Goal: Download file/media

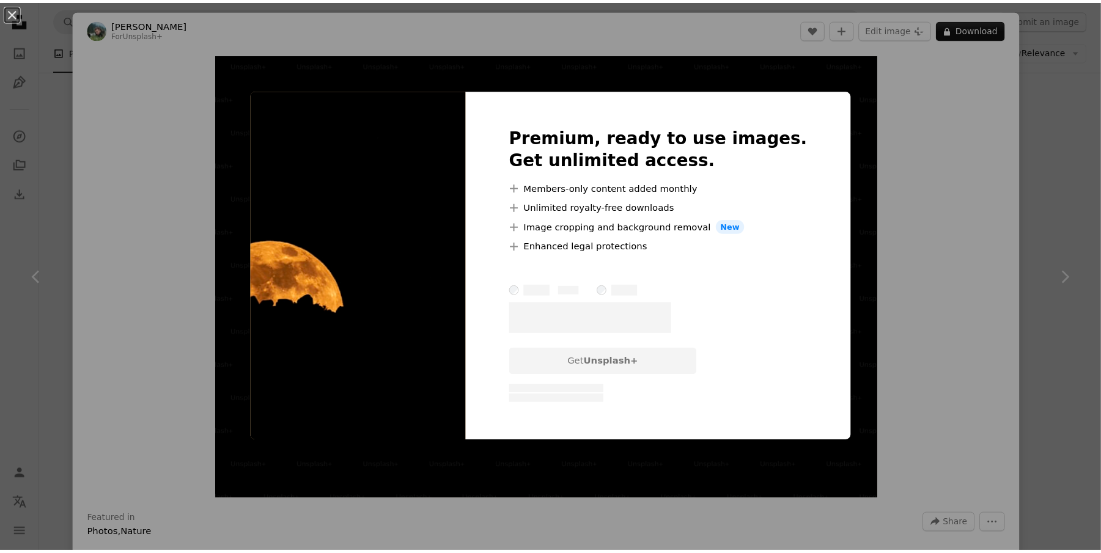
scroll to position [5604, 0]
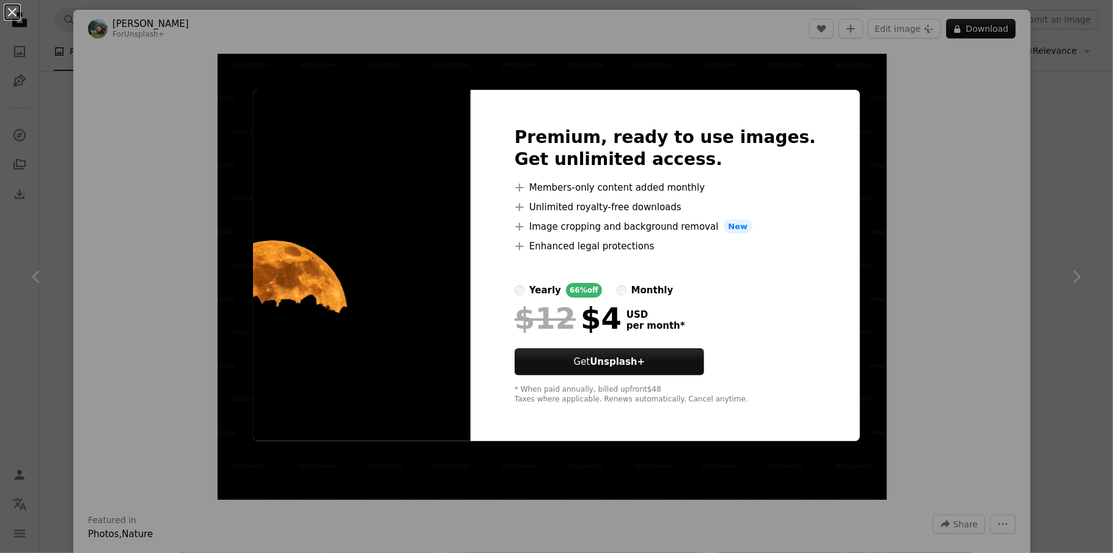
click at [913, 97] on div "An X shape Premium, ready to use images. Get unlimited access. A plus sign Memb…" at bounding box center [556, 276] width 1113 height 553
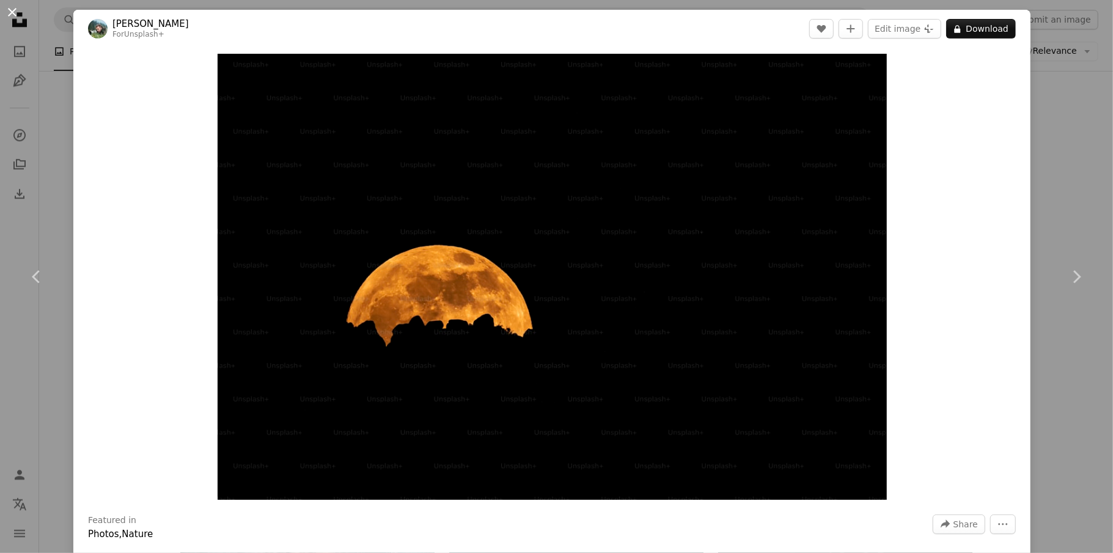
click at [12, 16] on button "An X shape" at bounding box center [12, 12] width 15 height 15
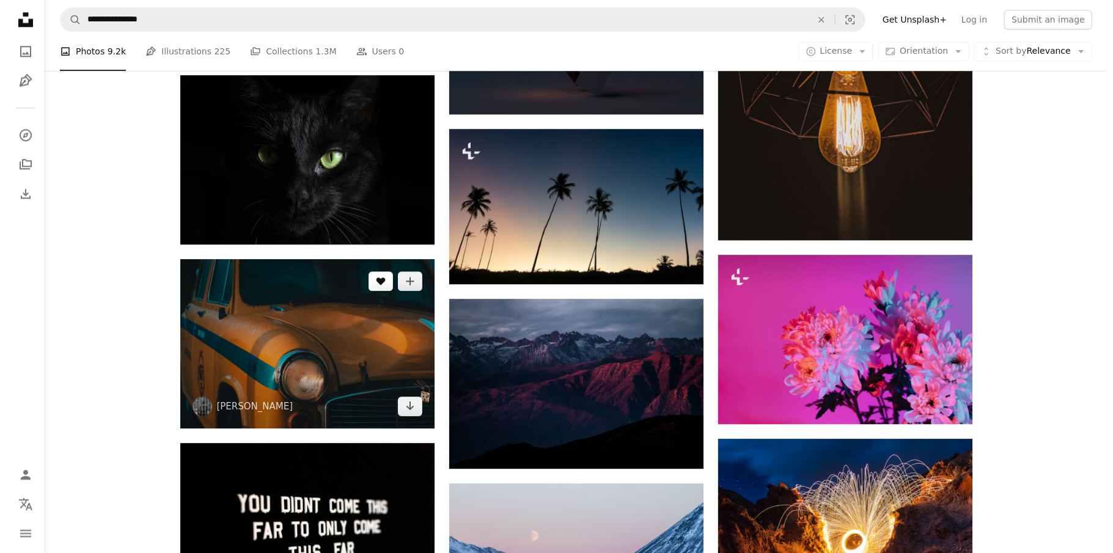
scroll to position [8783, 0]
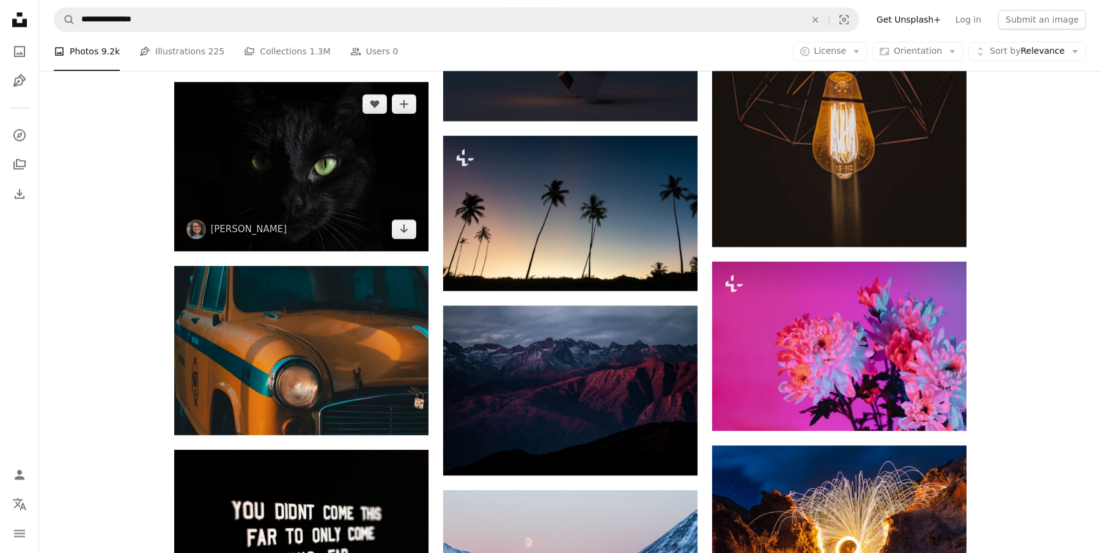
click at [380, 226] on img at bounding box center [301, 166] width 254 height 169
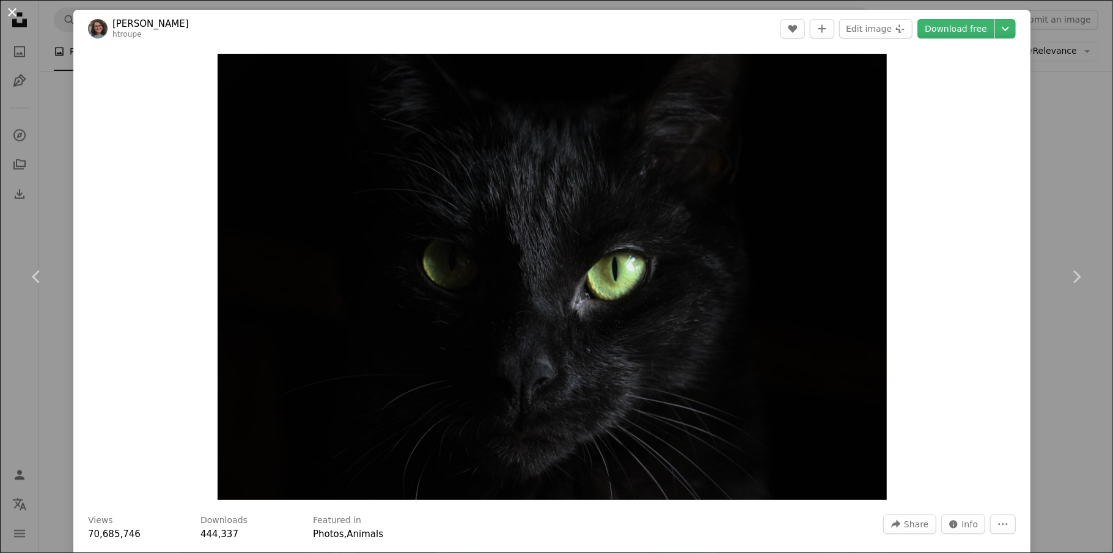
click at [8, 5] on button "An X shape" at bounding box center [12, 12] width 15 height 15
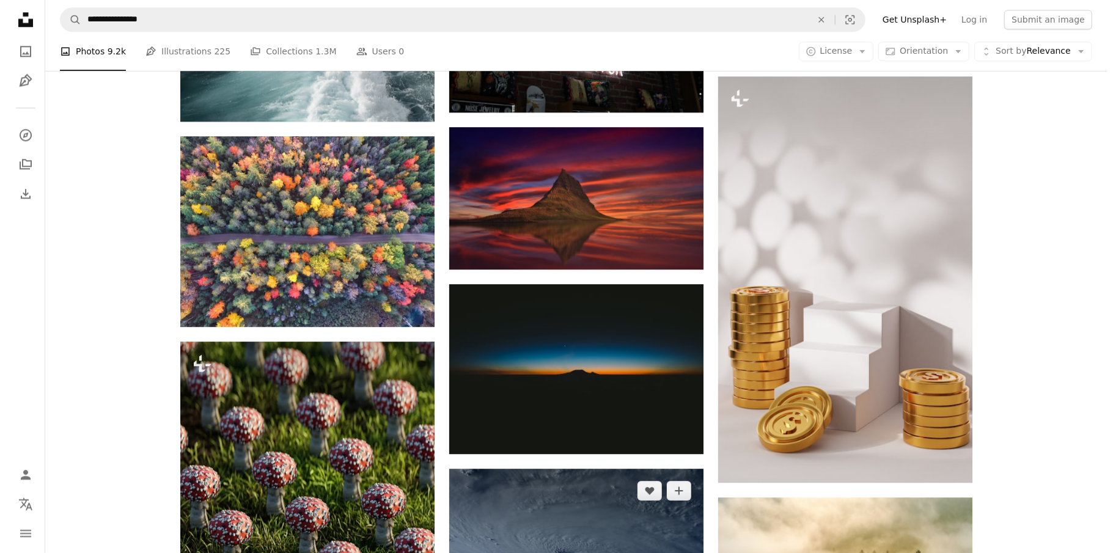
scroll to position [18974, 0]
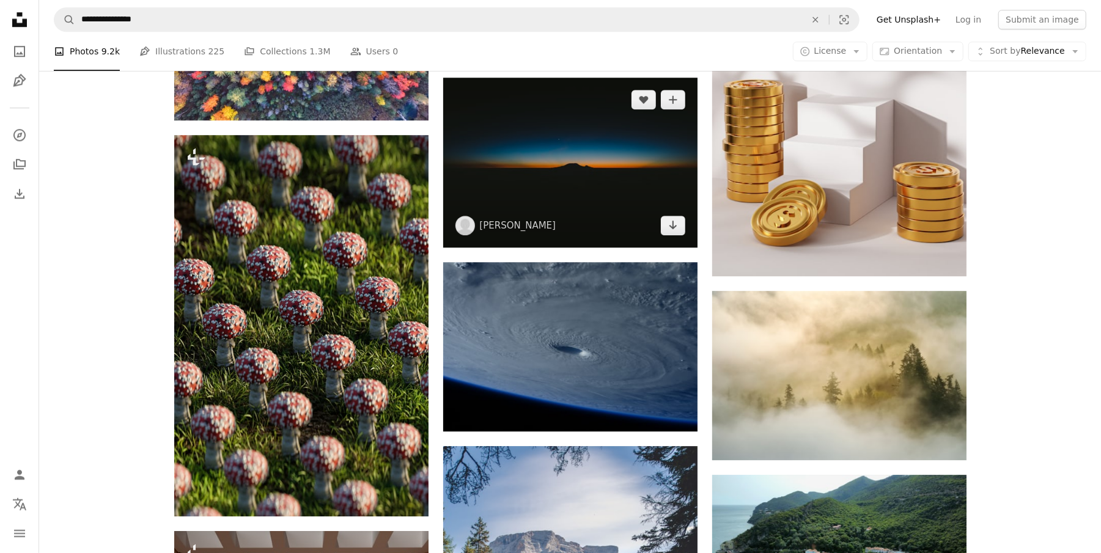
click at [593, 212] on img at bounding box center [570, 162] width 254 height 169
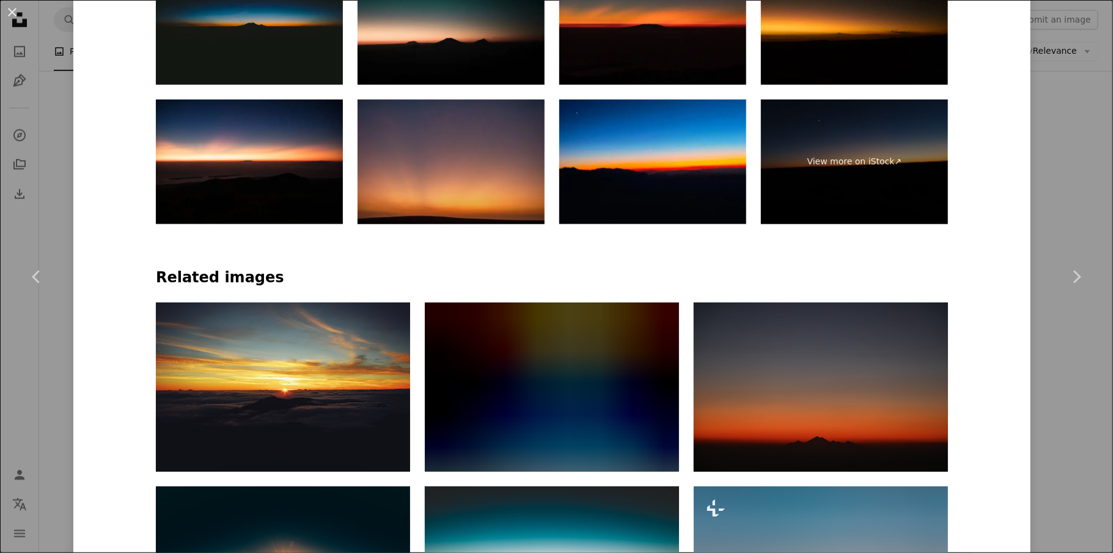
scroll to position [815, 0]
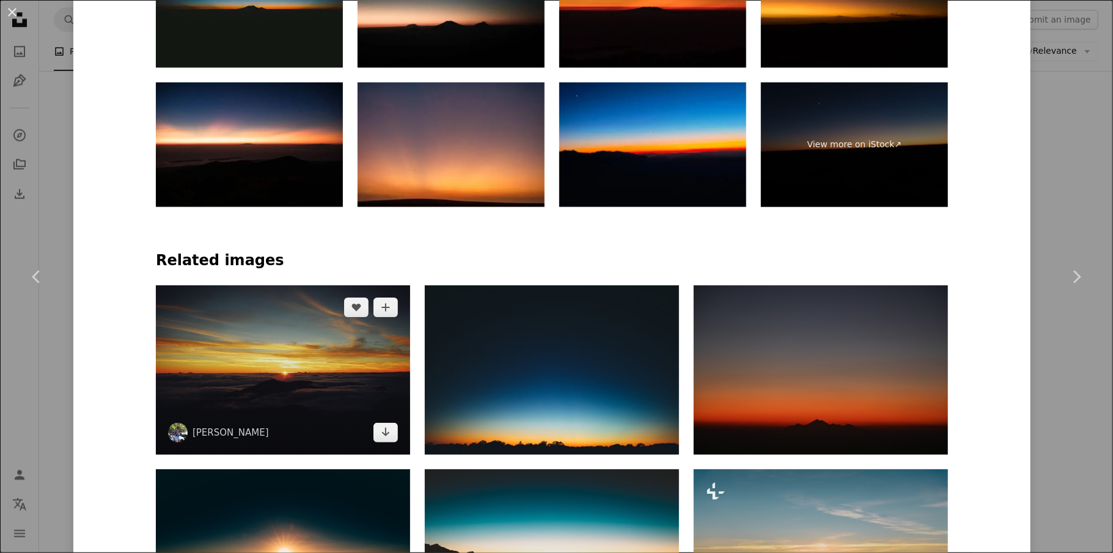
click at [285, 421] on img at bounding box center [283, 370] width 254 height 169
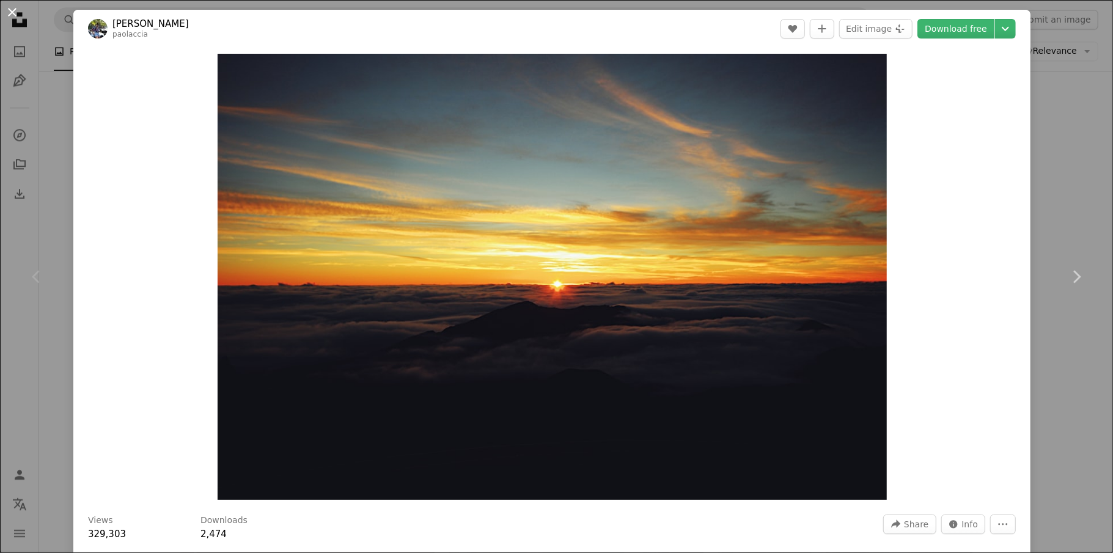
click at [10, 5] on button "An X shape" at bounding box center [12, 12] width 15 height 15
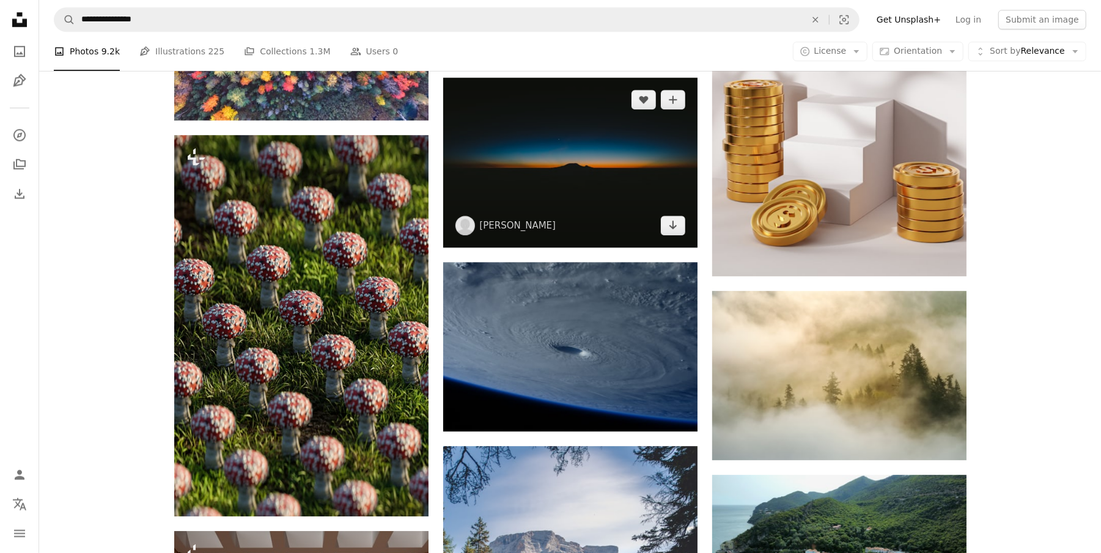
click at [521, 153] on img at bounding box center [570, 162] width 254 height 169
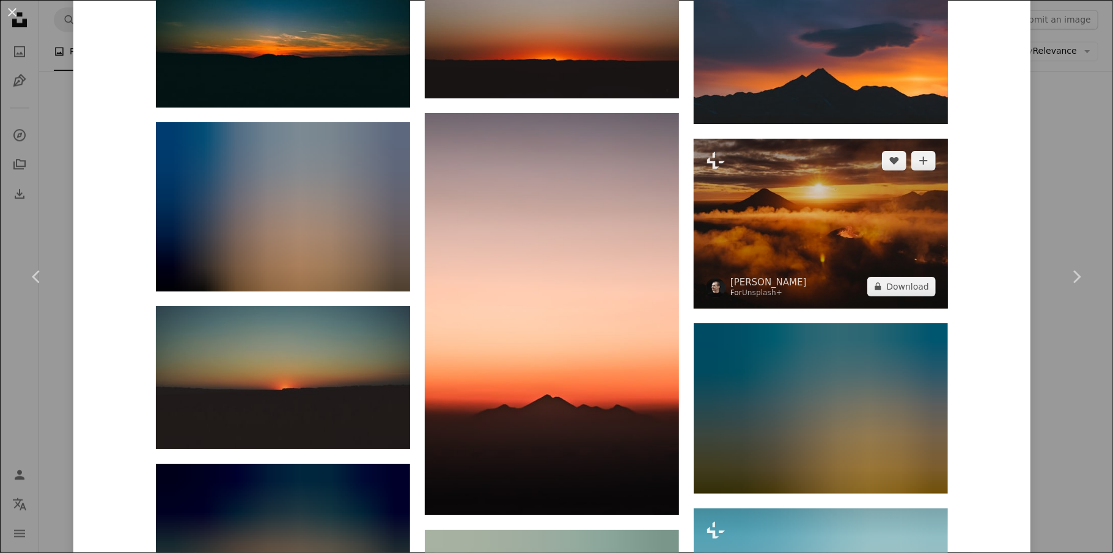
scroll to position [1549, 0]
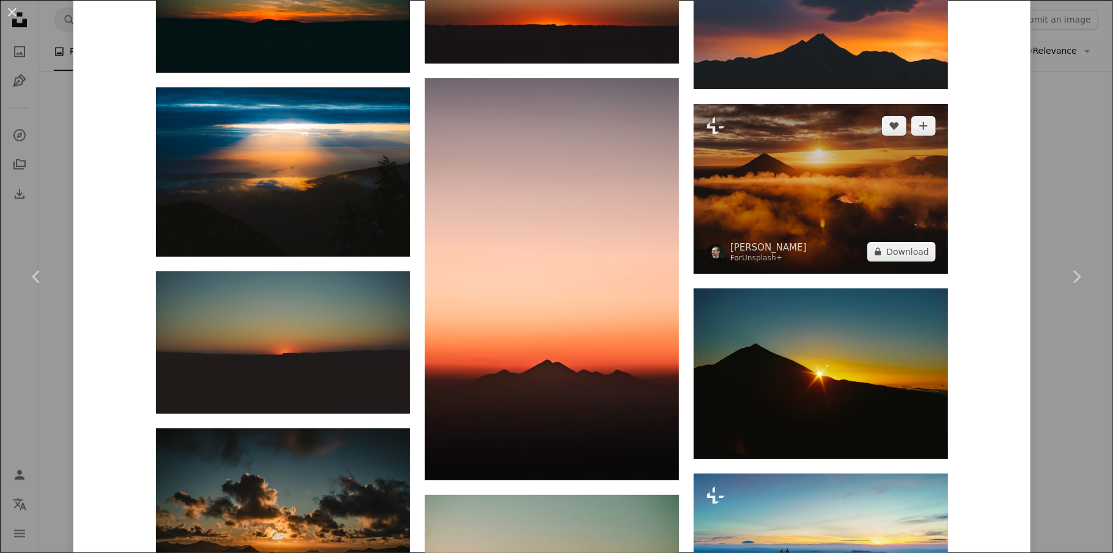
click at [757, 160] on img at bounding box center [821, 189] width 254 height 170
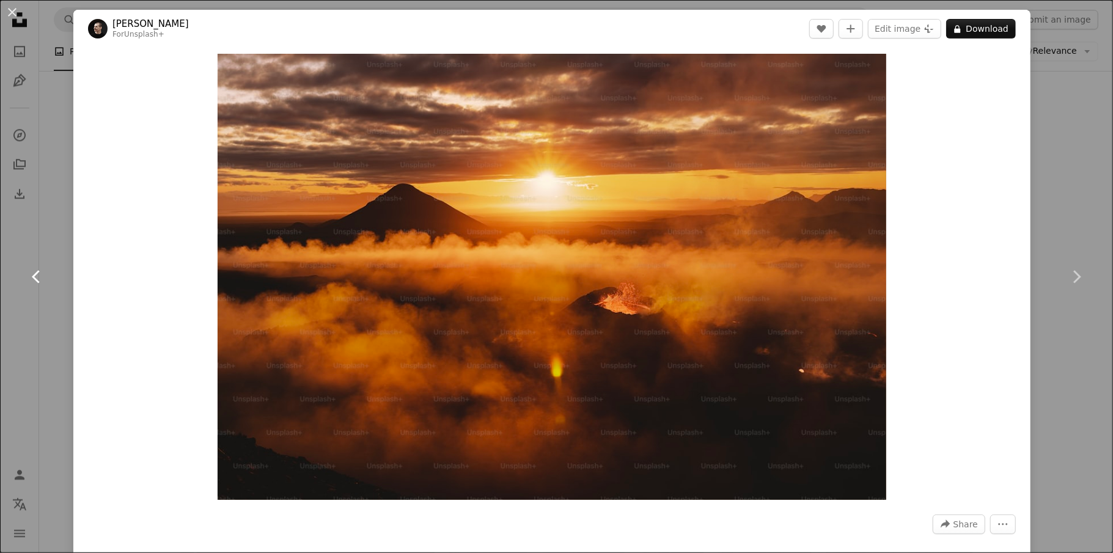
click at [40, 282] on icon "Chevron left" at bounding box center [37, 277] width 20 height 20
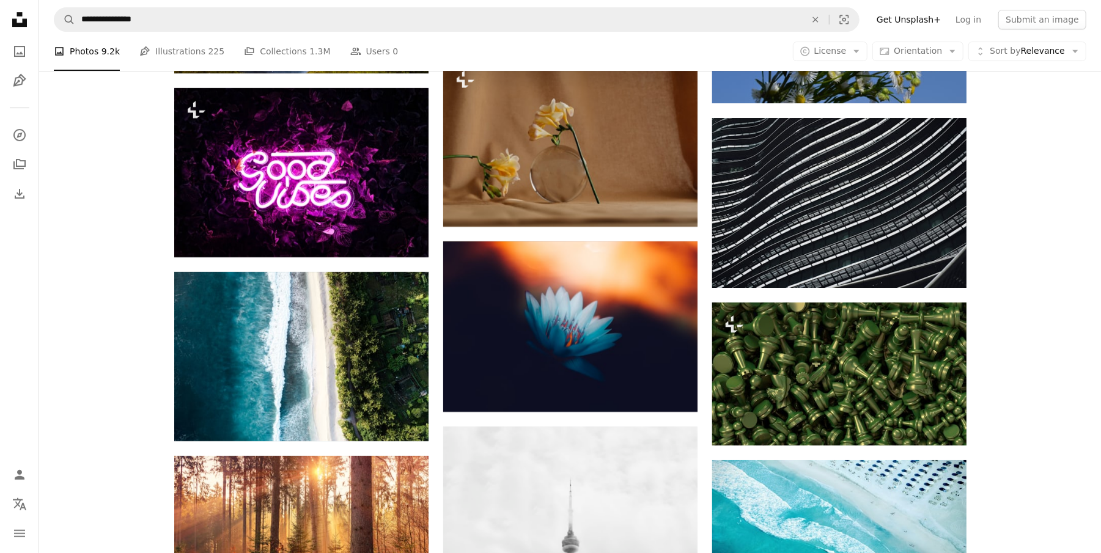
scroll to position [26393, 0]
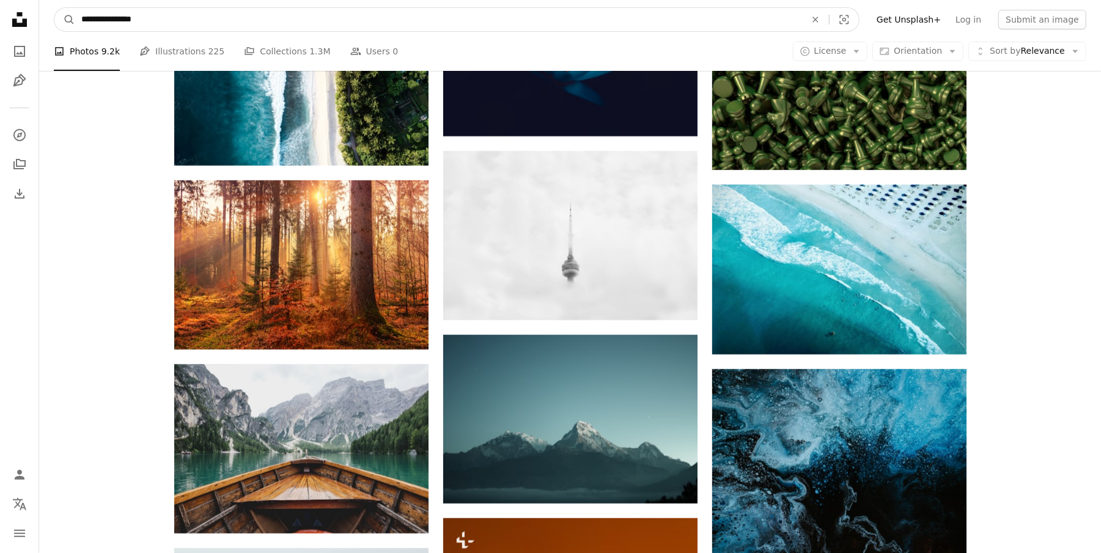
click at [327, 25] on input "**********" at bounding box center [438, 19] width 727 height 23
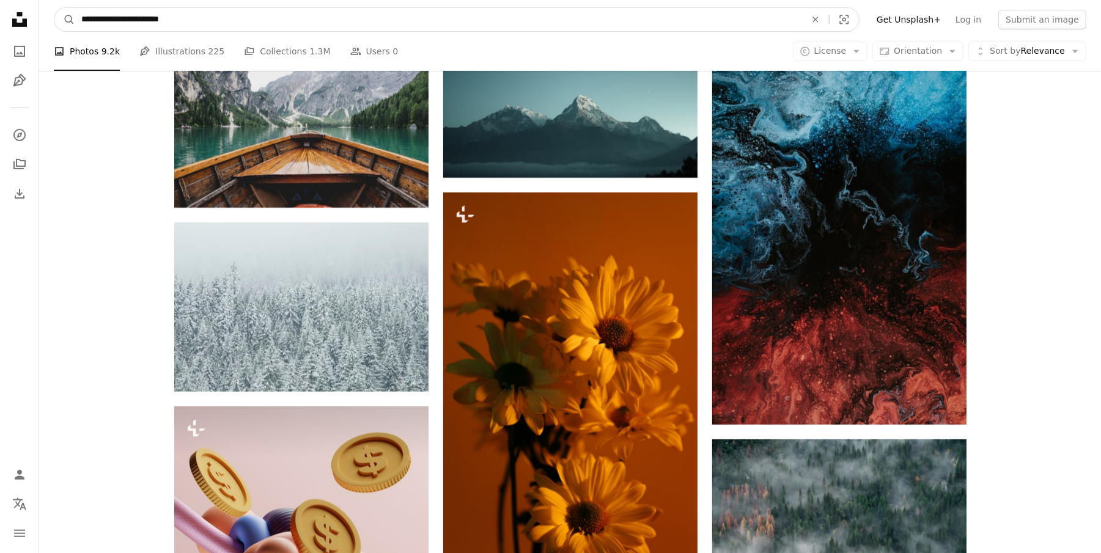
type input "**********"
click at [54, 8] on button "A magnifying glass" at bounding box center [64, 19] width 21 height 23
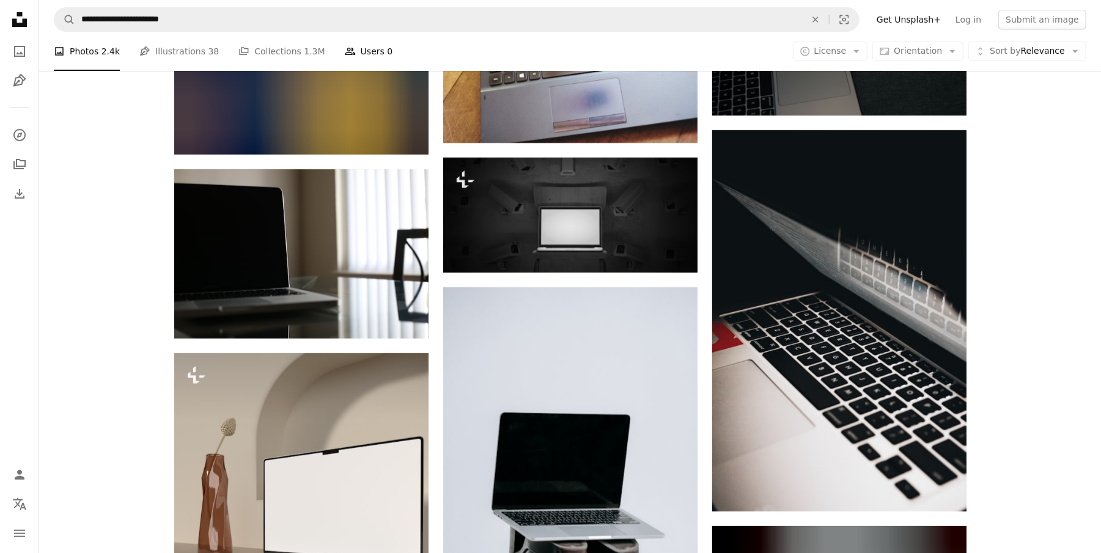
scroll to position [7255, 0]
